Goal: Task Accomplishment & Management: Complete application form

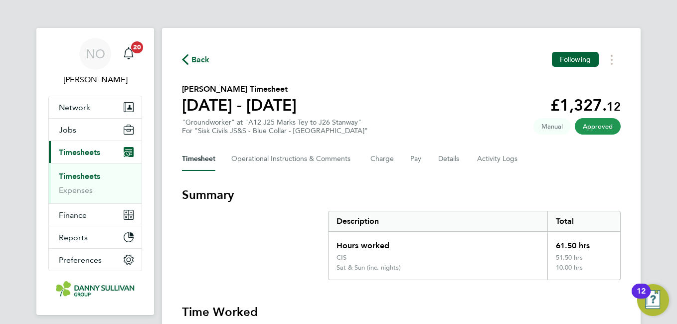
click at [201, 60] on span "Back" at bounding box center [201, 60] width 18 height 12
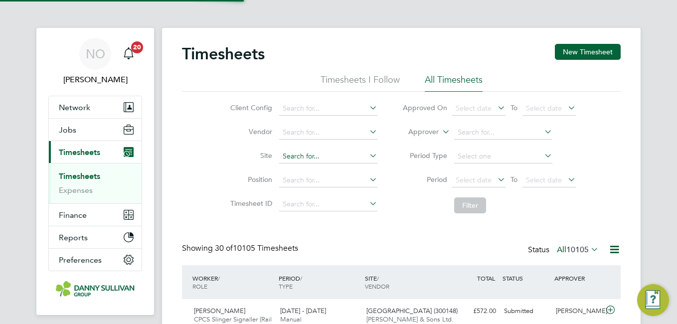
click at [314, 154] on input at bounding box center [328, 157] width 98 height 14
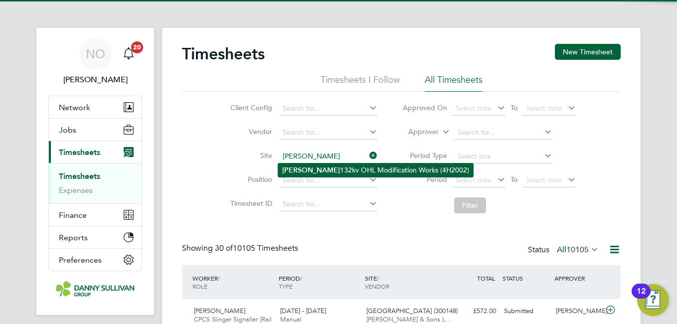
click at [314, 167] on li "[PERSON_NAME] 132kv OHL Modification Works (4H2002)" at bounding box center [375, 170] width 195 height 13
type input "[PERSON_NAME] 132kv [PERSON_NAME] Modification Works (4H2002)"
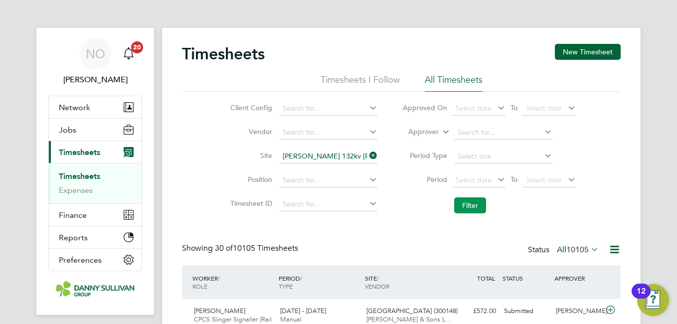
click at [454, 198] on button "Filter" at bounding box center [470, 206] width 32 height 16
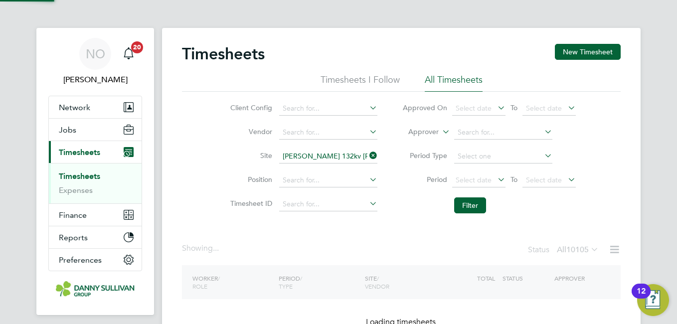
click at [232, 160] on label "Site" at bounding box center [249, 155] width 45 height 9
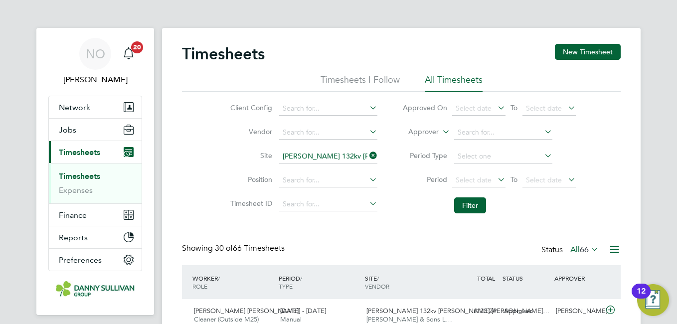
click at [306, 149] on li "Site [PERSON_NAME] 132kv [PERSON_NAME] Modification Works (4H2002)" at bounding box center [302, 157] width 175 height 24
click at [304, 155] on input at bounding box center [328, 157] width 98 height 14
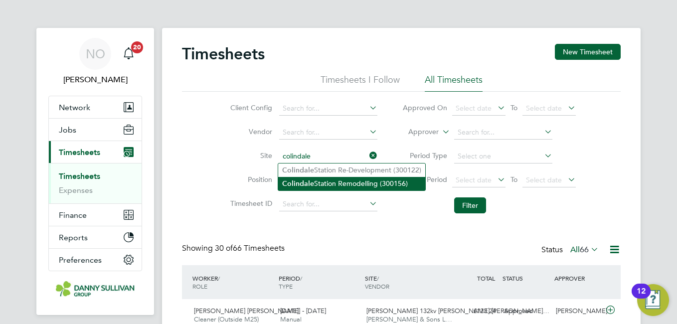
click at [306, 181] on b "Colindale" at bounding box center [298, 184] width 32 height 8
type input "[GEOGRAPHIC_DATA] Remodelling (300156)"
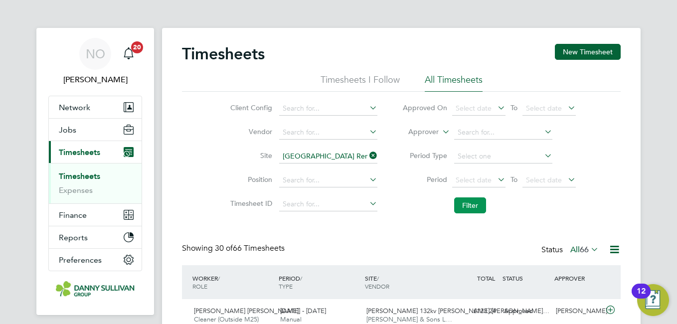
click at [466, 204] on button "Filter" at bounding box center [470, 206] width 32 height 16
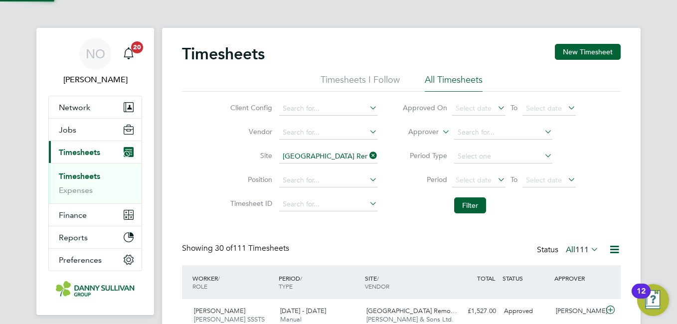
click at [210, 151] on div "Client Config Vendor Site [GEOGRAPHIC_DATA] Remodelling (300156) Position Times…" at bounding box center [401, 155] width 439 height 127
click at [582, 58] on button "New Timesheet" at bounding box center [588, 52] width 66 height 16
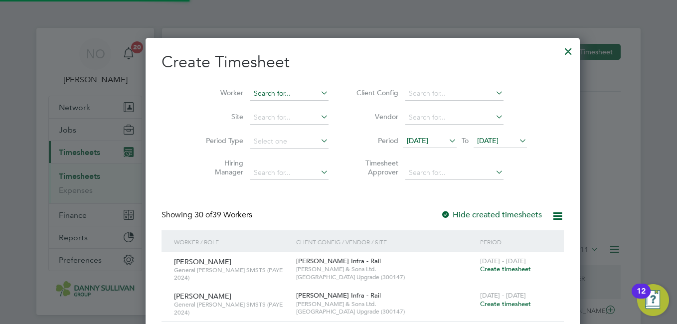
click at [253, 93] on input at bounding box center [289, 94] width 78 height 14
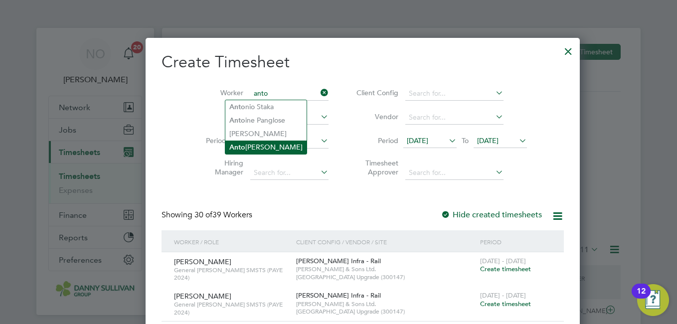
click at [258, 143] on li "[PERSON_NAME]" at bounding box center [265, 147] width 81 height 13
type input "[PERSON_NAME]"
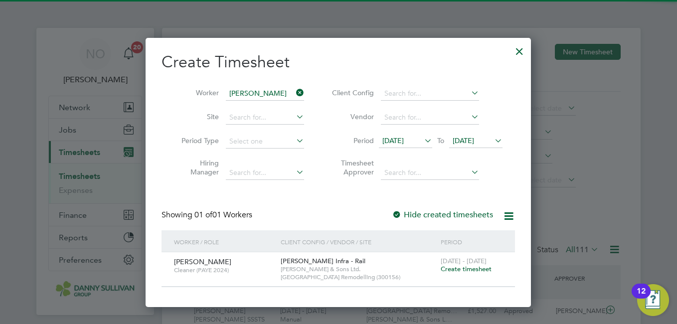
click at [456, 268] on span "Create timesheet" at bounding box center [466, 269] width 51 height 8
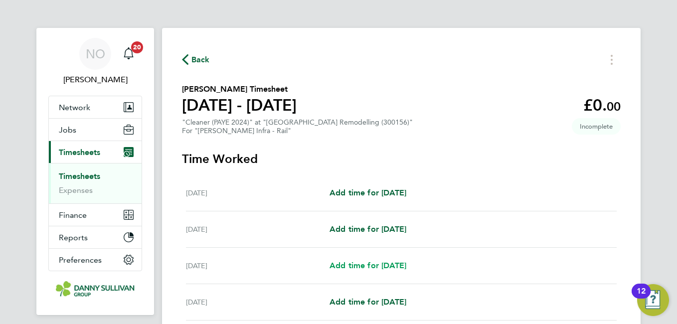
click at [362, 267] on span "Add time for [DATE]" at bounding box center [368, 265] width 77 height 9
select select "30"
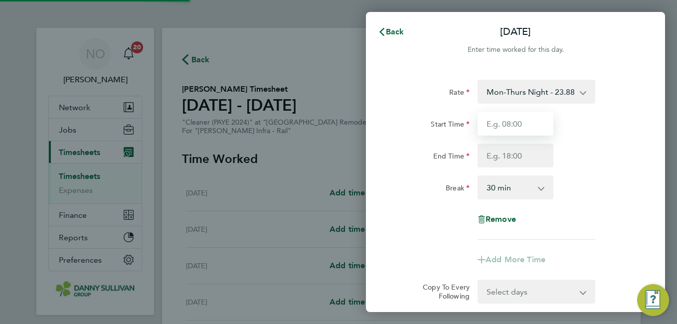
click at [518, 116] on input "Start Time" at bounding box center [516, 124] width 76 height 24
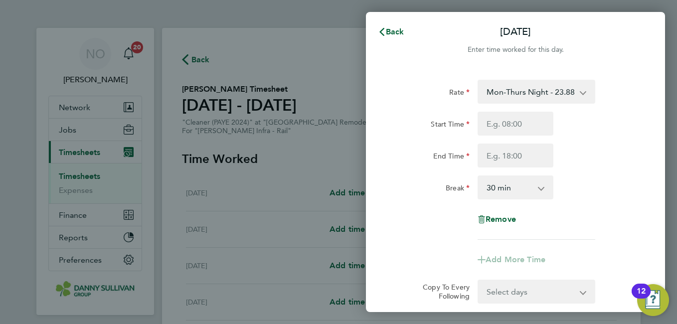
click at [524, 82] on select "Mon-Thurs Night - 23.88 Mon-Fri Day - 20.77 Bank Hol - 31.15 Weekend - 27.00 Xm…" at bounding box center [531, 92] width 104 height 22
select select "30"
type input "07:00"
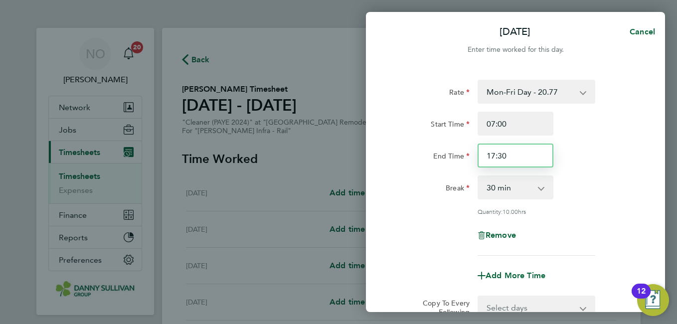
click at [504, 158] on input "17:30" at bounding box center [516, 156] width 76 height 24
type input "17:00"
click at [611, 142] on div "Start Time 07:00 End Time 17:00" at bounding box center [515, 140] width 251 height 56
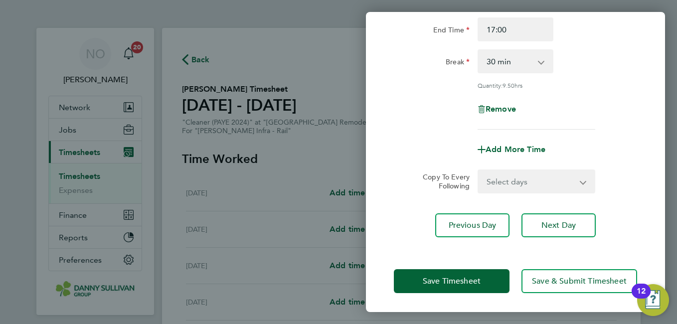
click at [546, 181] on select "Select days Day [DATE] [DATE] [DATE] [DATE]" at bounding box center [531, 182] width 105 height 22
select select "DAY"
click at [479, 171] on select "Select days Day [DATE] [DATE] [DATE] [DATE]" at bounding box center [531, 182] width 105 height 22
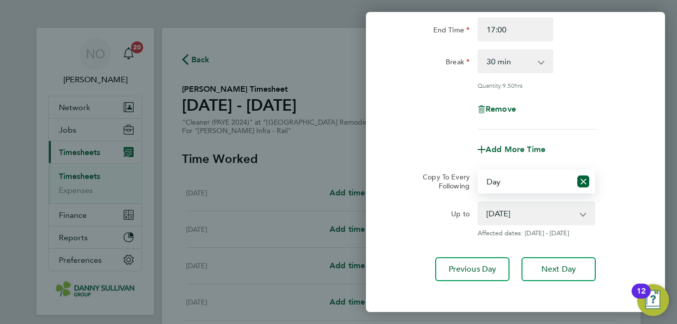
click at [544, 214] on select "[DATE] [DATE] [DATE] [DATE]" at bounding box center [531, 214] width 104 height 22
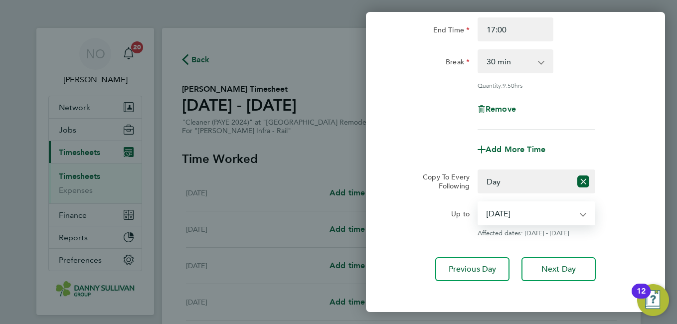
select select "[DATE]"
click at [479, 203] on select "[DATE] [DATE] [DATE] [DATE]" at bounding box center [531, 214] width 104 height 22
click at [637, 204] on div "Up to [DATE] [DATE] [DATE] [DATE] Affected dates: [DATE] - [DATE]" at bounding box center [515, 220] width 251 height 36
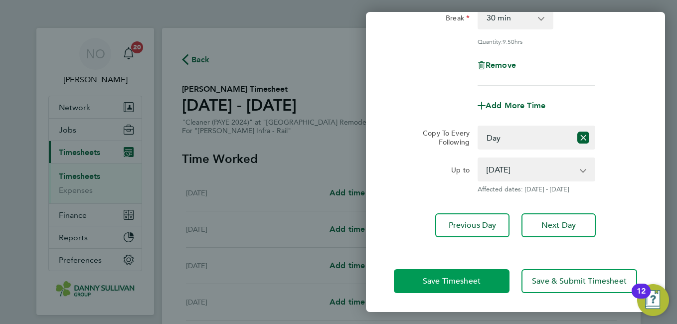
click at [464, 278] on span "Save Timesheet" at bounding box center [452, 281] width 58 height 10
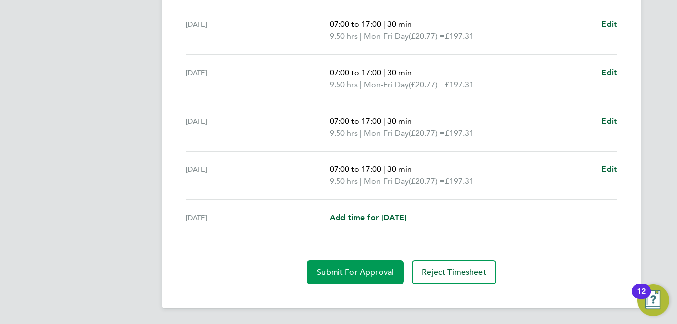
click at [354, 269] on span "Submit For Approval" at bounding box center [355, 272] width 77 height 10
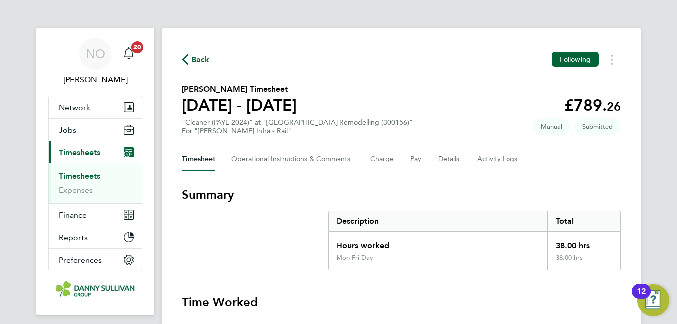
click at [203, 56] on span "Back" at bounding box center [201, 60] width 18 height 12
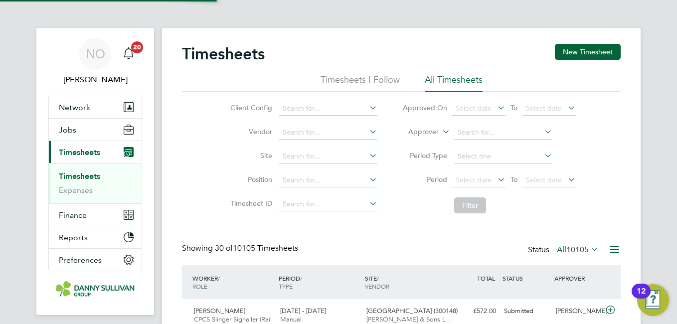
click at [601, 53] on button "New Timesheet" at bounding box center [588, 52] width 66 height 16
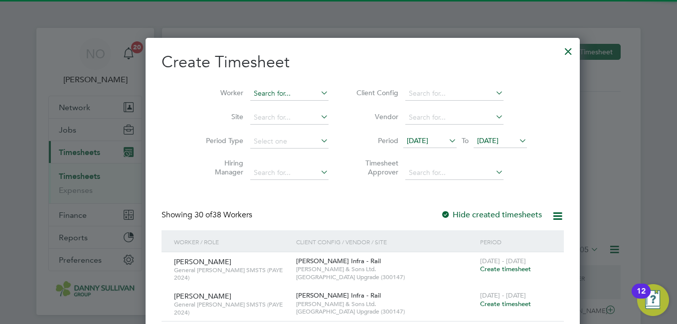
click at [264, 93] on input at bounding box center [289, 94] width 78 height 14
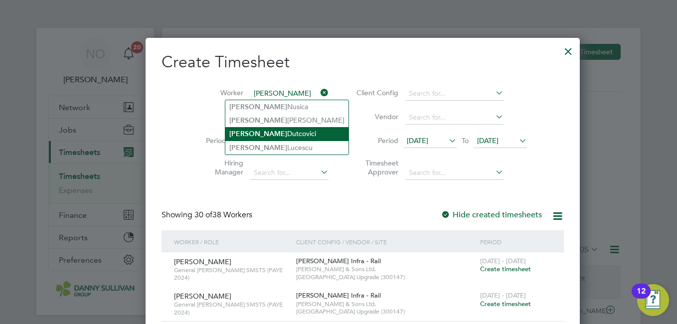
click at [270, 132] on li "[PERSON_NAME]" at bounding box center [286, 133] width 123 height 13
type input "[PERSON_NAME]"
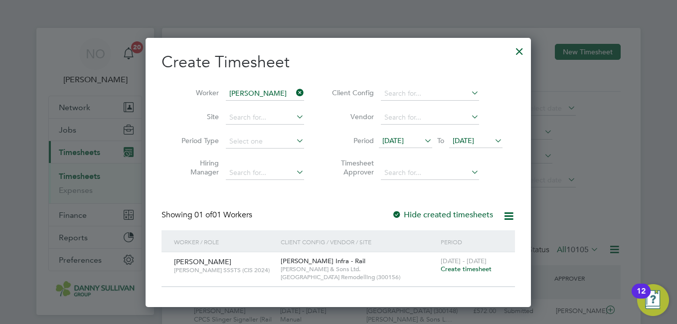
click at [467, 271] on span "Create timesheet" at bounding box center [466, 269] width 51 height 8
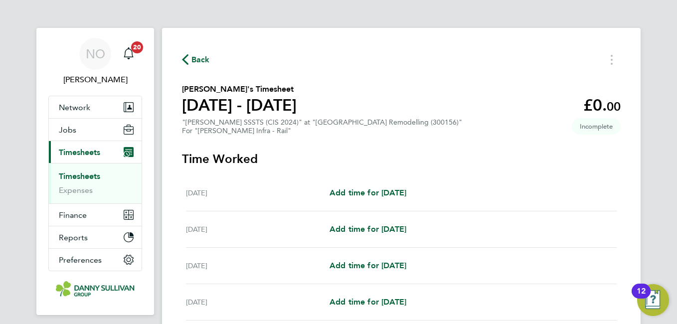
click at [355, 272] on div "[DATE] Add time for [DATE] Add time for [DATE]" at bounding box center [401, 266] width 431 height 36
click at [349, 268] on span "Add time for [DATE]" at bounding box center [368, 265] width 77 height 9
select select "30"
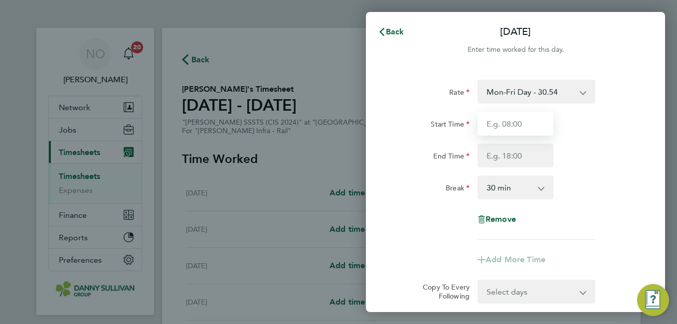
click at [514, 122] on input "Start Time" at bounding box center [516, 124] width 76 height 24
type input "07:00"
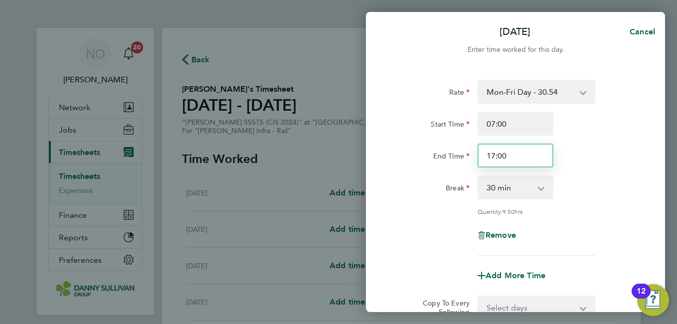
click at [500, 153] on input "17:00" at bounding box center [516, 156] width 76 height 24
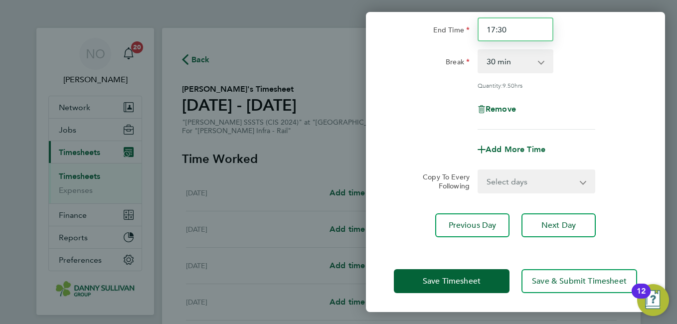
type input "17:30"
click at [542, 177] on select "Select days Day [DATE] [DATE] [DATE] [DATE]" at bounding box center [531, 182] width 105 height 22
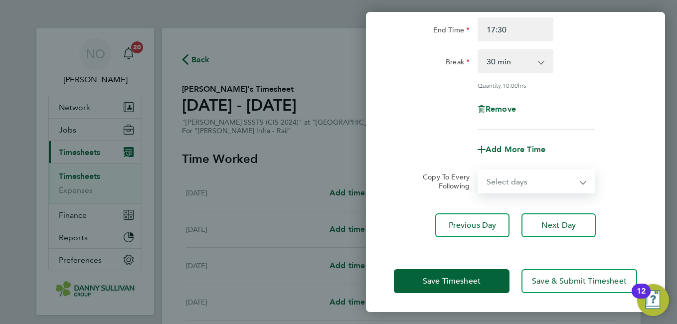
click at [479, 171] on select "Select days Day [DATE] [DATE] [DATE] [DATE]" at bounding box center [531, 182] width 105 height 22
click at [529, 184] on select "Select days Day [DATE] [DATE] [DATE] [DATE]" at bounding box center [531, 182] width 105 height 22
select select "DAY"
click at [479, 171] on select "Select days Day [DATE] [DATE] [DATE] [DATE]" at bounding box center [531, 182] width 105 height 22
select select "[DATE]"
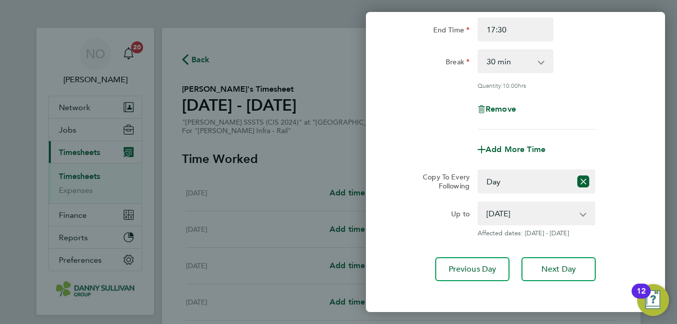
click at [627, 203] on div "Up to [DATE] [DATE] [DATE] [DATE] Affected dates: [DATE] - [DATE]" at bounding box center [515, 220] width 251 height 36
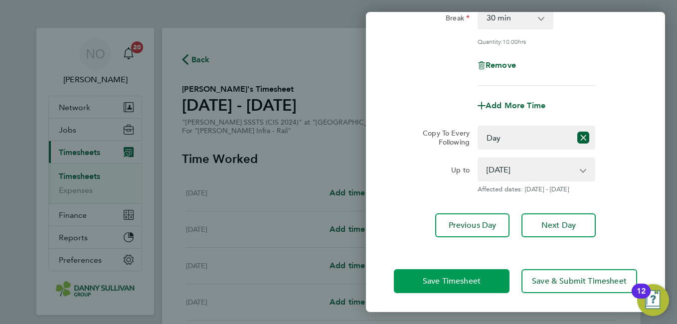
click at [468, 279] on span "Save Timesheet" at bounding box center [452, 281] width 58 height 10
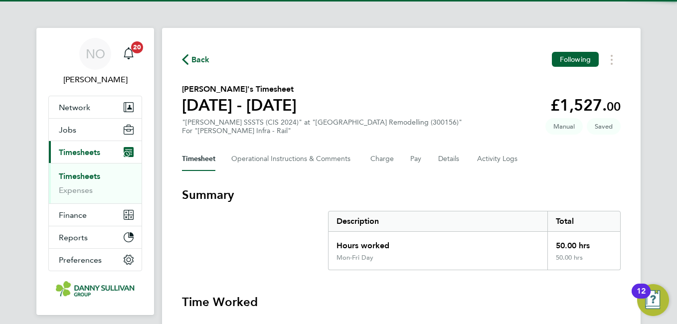
click at [506, 96] on section "[PERSON_NAME]'s Timesheet [DATE] - [DATE] £1,527. 00 "[PERSON_NAME] SSSTS (CIS …" at bounding box center [401, 109] width 439 height 52
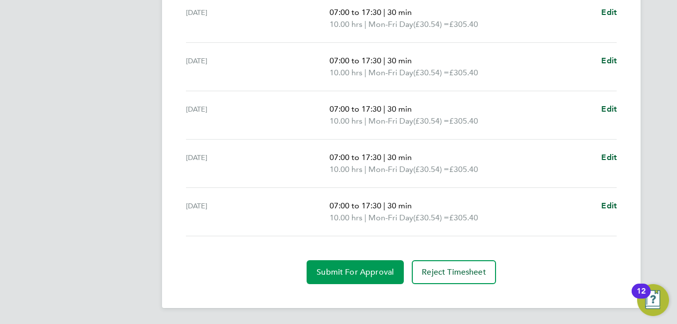
click at [342, 270] on span "Submit For Approval" at bounding box center [355, 272] width 77 height 10
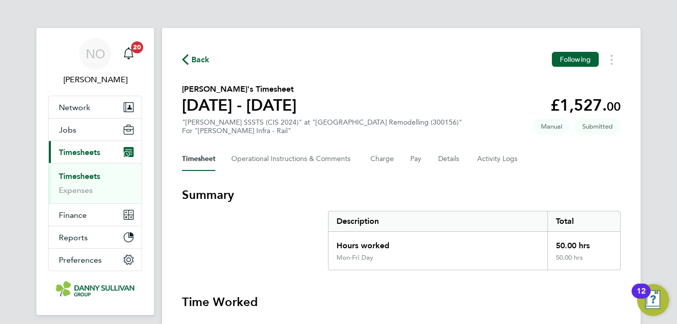
click at [195, 58] on span "Back" at bounding box center [201, 60] width 18 height 12
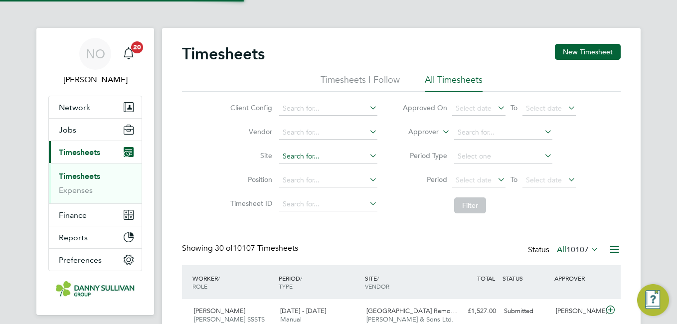
click at [325, 155] on input at bounding box center [328, 157] width 98 height 14
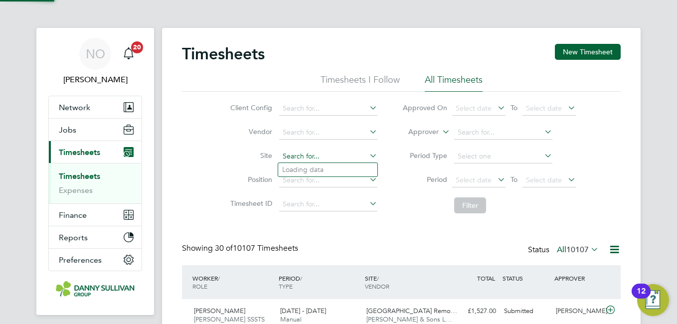
scroll to position [33, 87]
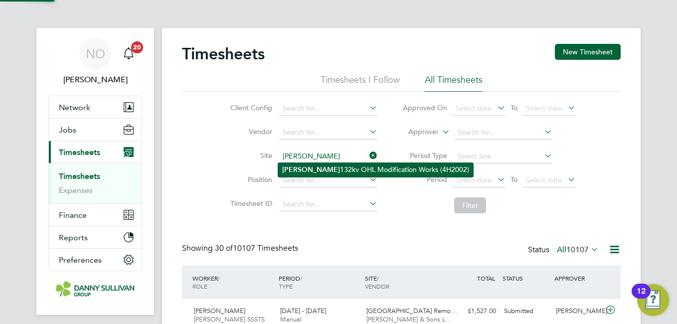
click at [319, 166] on li "[PERSON_NAME] 132kv OHL Modification Works (4H2002)" at bounding box center [375, 169] width 195 height 13
type input "[PERSON_NAME] 132kv [PERSON_NAME] Modification Works (4H2002)"
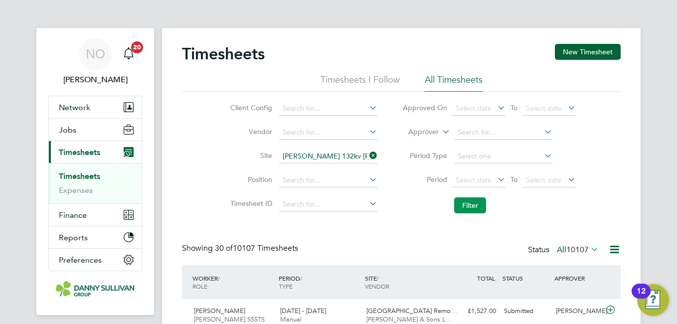
click at [463, 204] on button "Filter" at bounding box center [470, 206] width 32 height 16
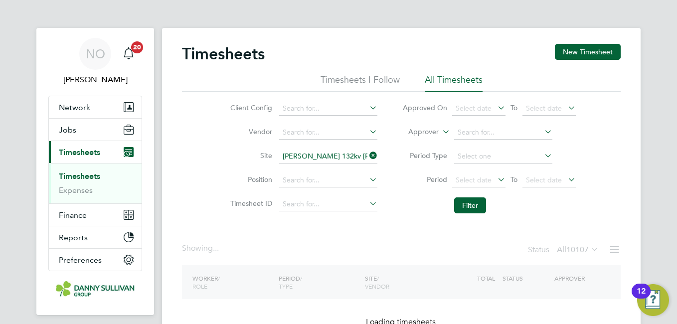
click at [239, 179] on label "Position" at bounding box center [249, 179] width 45 height 9
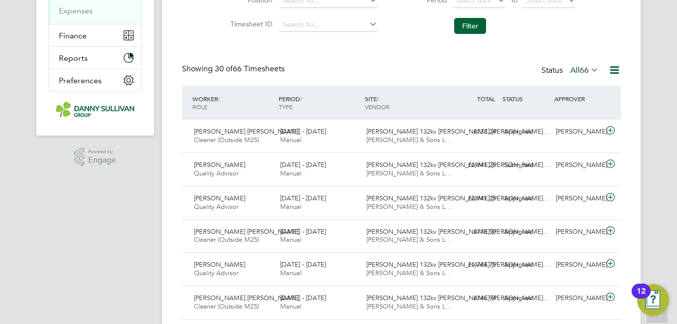
scroll to position [0, 0]
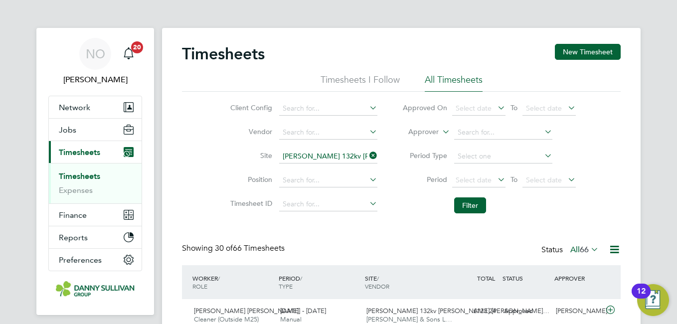
click at [335, 153] on input "[PERSON_NAME] 132kv [PERSON_NAME] Modification Works (4H2002)" at bounding box center [328, 157] width 98 height 14
click at [339, 171] on li "[GEOGRAPHIC_DATA] Upgrade (300147)" at bounding box center [371, 170] width 186 height 13
type input "[GEOGRAPHIC_DATA] Upgrade (300147)"
click at [468, 203] on button "Filter" at bounding box center [470, 206] width 32 height 16
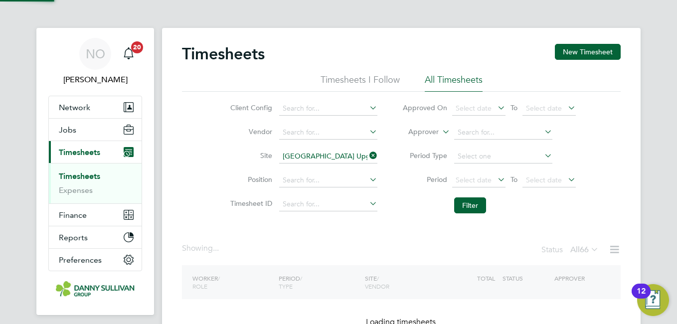
click at [228, 165] on li "Site [GEOGRAPHIC_DATA] Upgrade (300147)" at bounding box center [302, 157] width 175 height 24
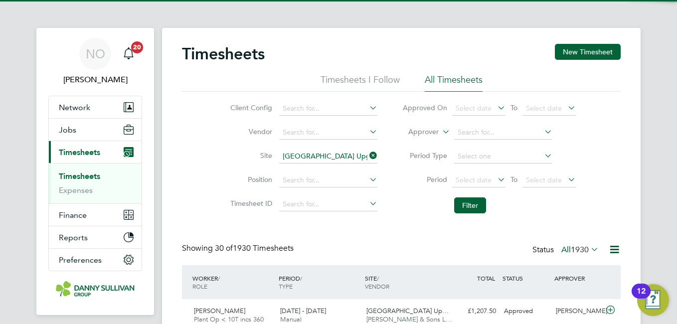
scroll to position [33, 87]
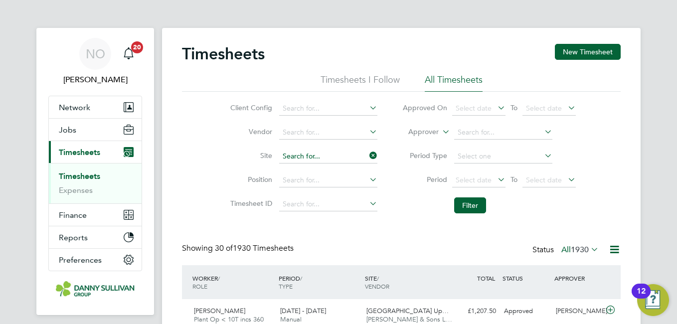
click at [323, 155] on input at bounding box center [328, 157] width 98 height 14
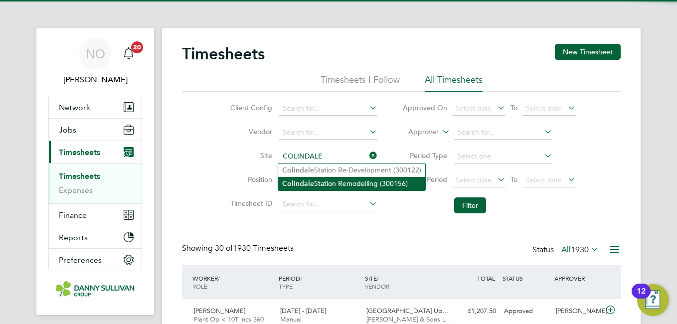
click at [321, 180] on li "[GEOGRAPHIC_DATA] Remodelling (300156)" at bounding box center [351, 183] width 147 height 13
type input "[GEOGRAPHIC_DATA] Remodelling (300156)"
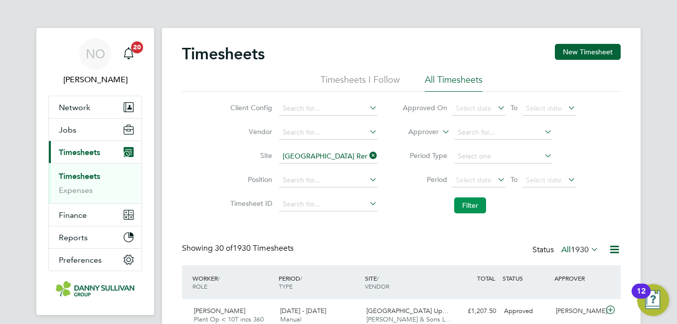
click at [475, 204] on button "Filter" at bounding box center [470, 206] width 32 height 16
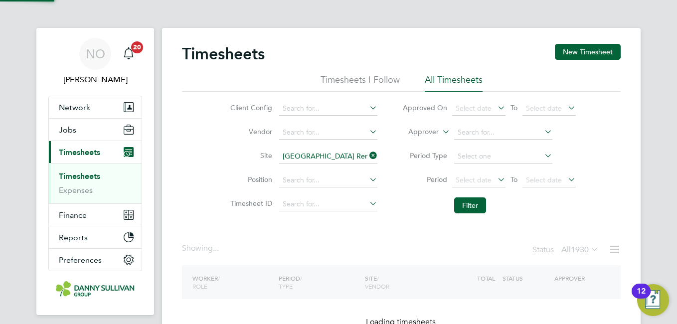
click at [198, 154] on div "Client Config Vendor Site [GEOGRAPHIC_DATA] Remodelling (300156) Position Times…" at bounding box center [401, 155] width 439 height 127
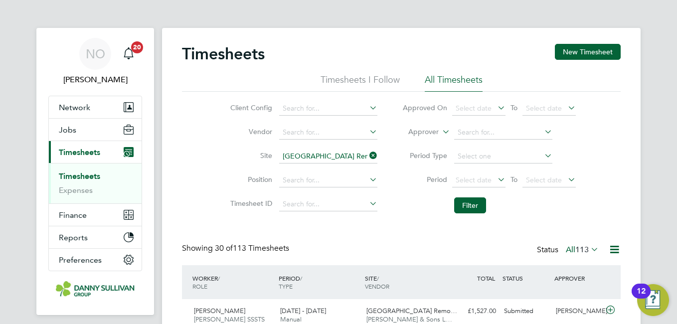
click at [314, 165] on li "Site [GEOGRAPHIC_DATA] Remodelling (300156)" at bounding box center [302, 157] width 175 height 24
click at [310, 157] on input "[GEOGRAPHIC_DATA] Remodelling (300156)" at bounding box center [328, 157] width 98 height 14
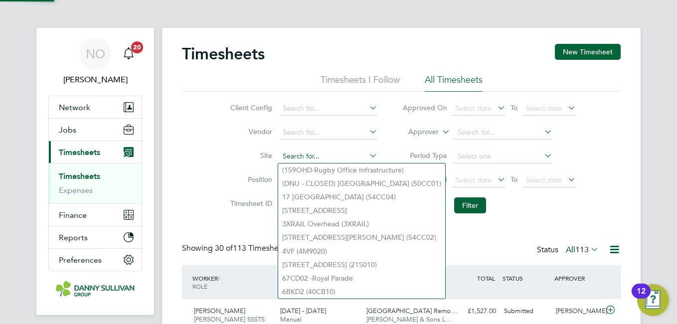
type input "C"
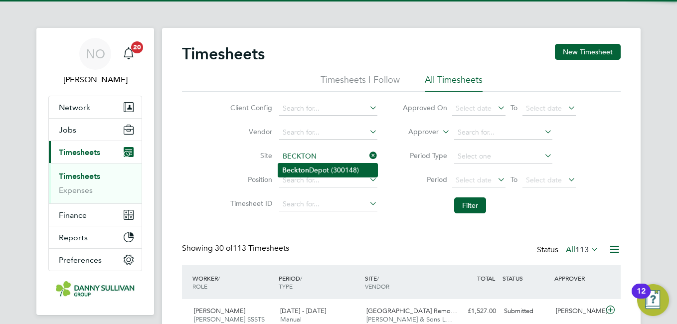
click at [315, 169] on li "[GEOGRAPHIC_DATA] (300148)" at bounding box center [327, 170] width 99 height 13
type input "[GEOGRAPHIC_DATA] (300148)"
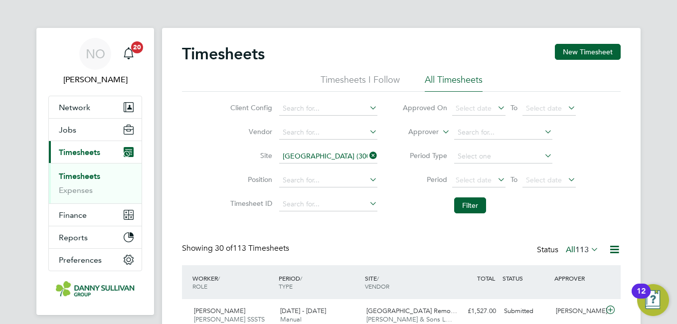
click at [449, 202] on li "Filter" at bounding box center [489, 206] width 199 height 26
click at [457, 203] on button "Filter" at bounding box center [470, 206] width 32 height 16
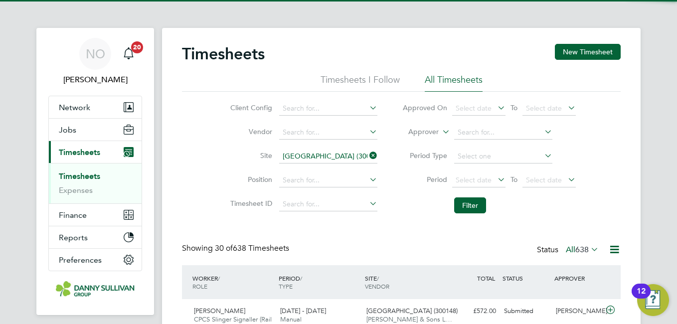
click at [232, 154] on label "Site" at bounding box center [249, 155] width 45 height 9
